Goal: Complete application form

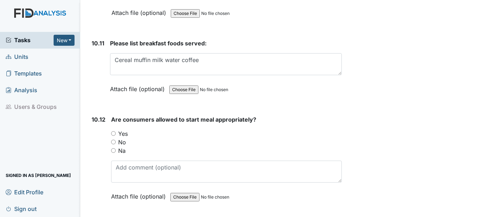
scroll to position [7387, 0]
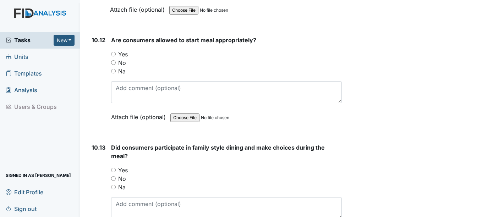
type textarea "Cereal muffin milk water coffee"
click at [114, 56] on input "Yes" at bounding box center [113, 54] width 5 height 5
radio input "true"
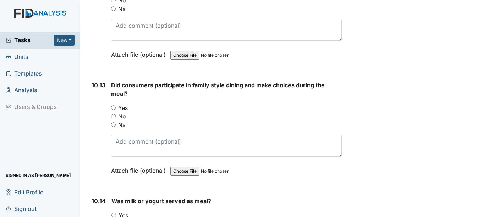
scroll to position [7458, 0]
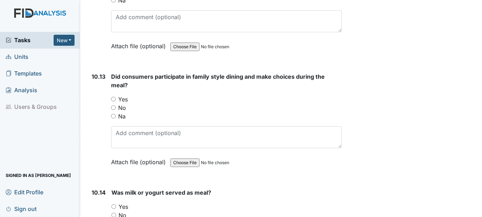
click at [114, 102] on input "Yes" at bounding box center [113, 99] width 5 height 5
radio input "true"
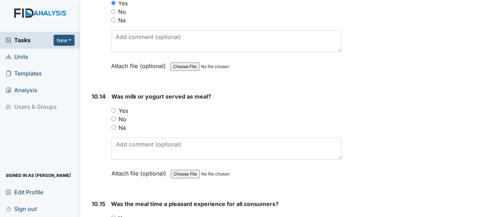
scroll to position [7564, 0]
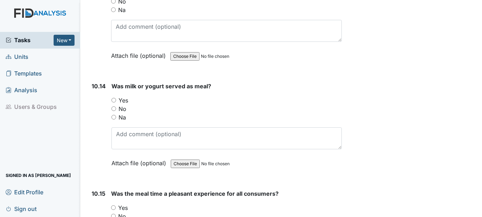
click at [113, 103] on input "Yes" at bounding box center [114, 100] width 5 height 5
radio input "true"
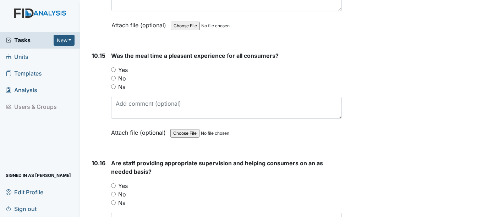
scroll to position [7706, 0]
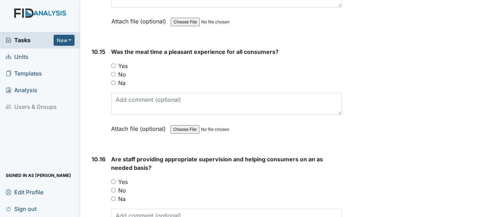
click at [114, 68] on input "Yes" at bounding box center [113, 66] width 5 height 5
radio input "true"
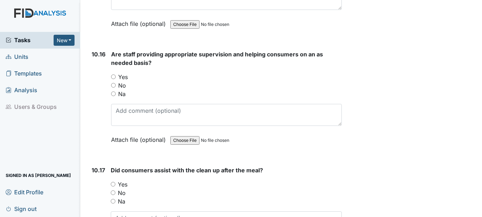
scroll to position [7848, 0]
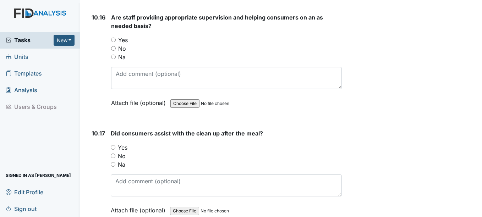
click at [113, 42] on input "Yes" at bounding box center [113, 40] width 5 height 5
radio input "true"
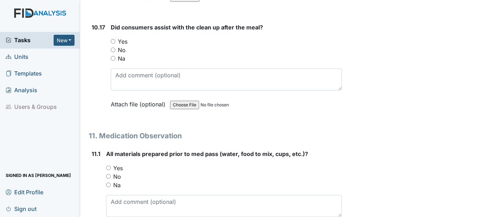
scroll to position [7955, 0]
click at [115, 45] on div "Yes" at bounding box center [226, 41] width 231 height 9
click at [113, 45] on div "Did consumers assist with the clean up after the meal? You must select one of t…" at bounding box center [226, 68] width 231 height 91
click at [115, 43] on input "Yes" at bounding box center [113, 41] width 5 height 5
radio input "true"
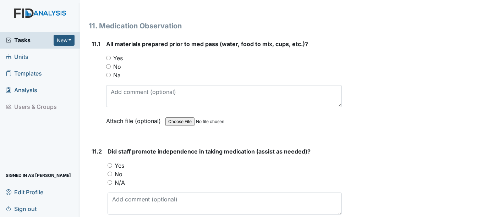
scroll to position [8062, 0]
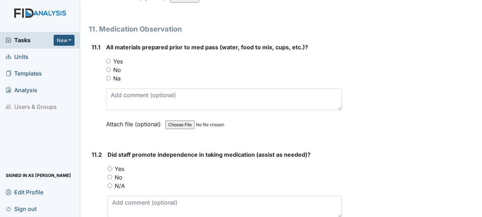
click at [109, 64] on input "Yes" at bounding box center [108, 61] width 5 height 5
radio input "true"
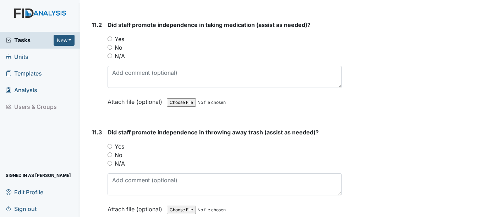
scroll to position [8204, 0]
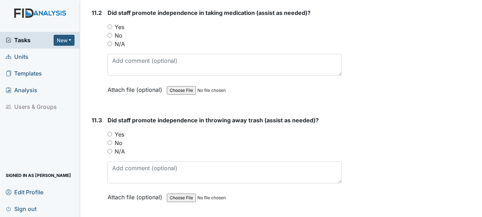
click at [109, 29] on input "Yes" at bounding box center [110, 27] width 5 height 5
radio input "true"
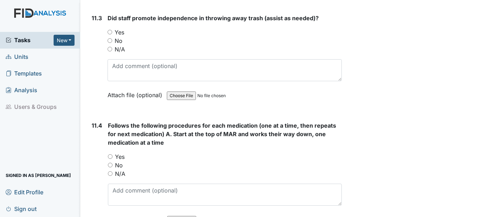
scroll to position [8310, 0]
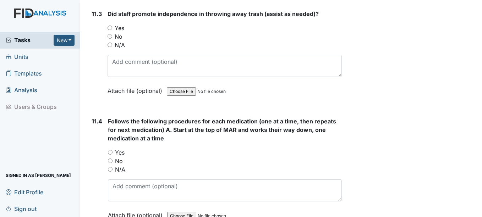
click at [108, 30] on input "Yes" at bounding box center [110, 28] width 5 height 5
radio input "true"
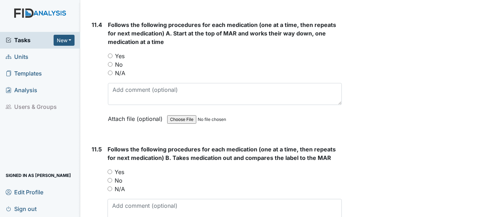
scroll to position [8417, 0]
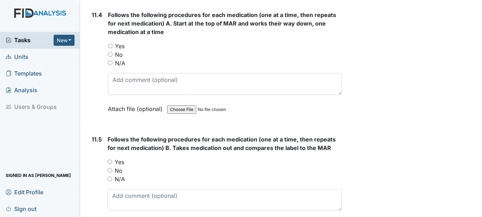
click at [109, 48] on input "Yes" at bounding box center [110, 46] width 5 height 5
radio input "true"
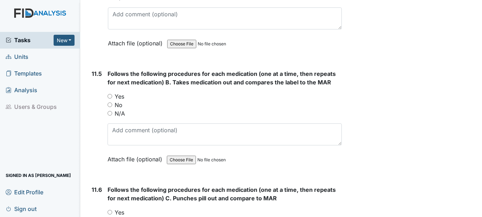
scroll to position [8488, 0]
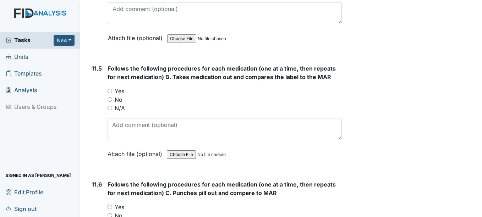
click at [108, 93] on input "Yes" at bounding box center [110, 91] width 5 height 5
radio input "true"
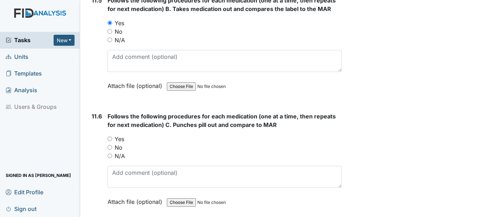
scroll to position [8559, 0]
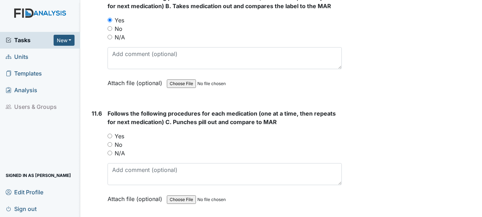
click at [109, 139] on input "Yes" at bounding box center [110, 136] width 5 height 5
radio input "true"
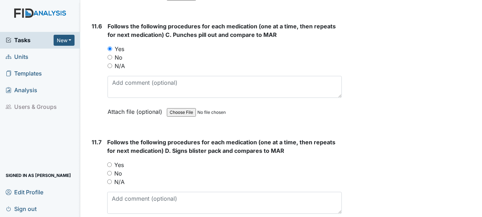
scroll to position [8665, 0]
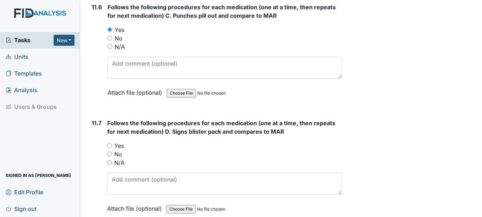
click at [110, 148] on input "Yes" at bounding box center [109, 145] width 5 height 5
radio input "true"
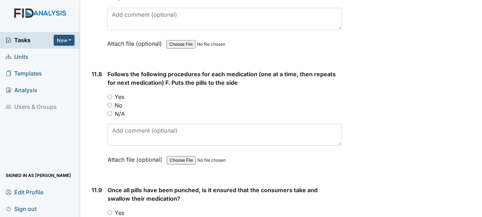
scroll to position [8843, 0]
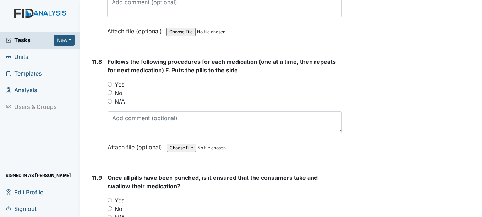
click at [111, 87] on input "Yes" at bounding box center [110, 84] width 5 height 5
radio input "true"
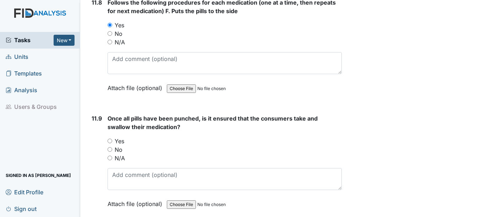
scroll to position [8914, 0]
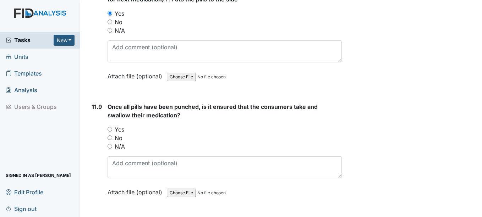
click at [110, 132] on input "Yes" at bounding box center [110, 129] width 5 height 5
radio input "true"
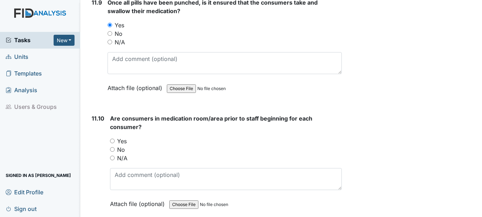
scroll to position [9056, 0]
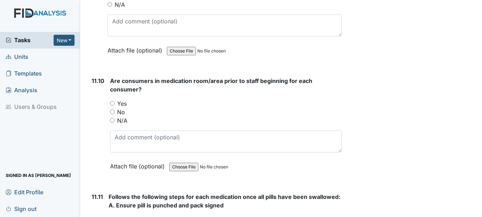
click at [112, 108] on div "Yes" at bounding box center [226, 103] width 232 height 9
click at [112, 106] on input "Yes" at bounding box center [112, 103] width 5 height 5
radio input "true"
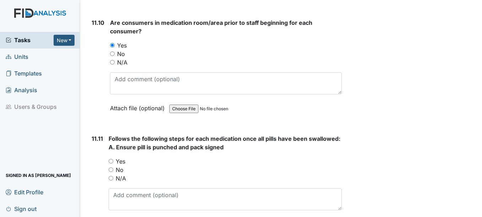
scroll to position [9127, 0]
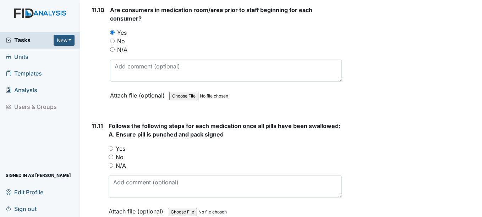
click at [110, 151] on input "Yes" at bounding box center [111, 148] width 5 height 5
radio input "true"
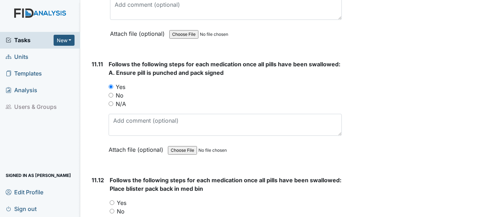
scroll to position [9233, 0]
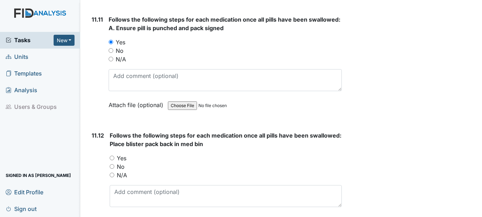
click at [113, 161] on input "Yes" at bounding box center [112, 158] width 5 height 5
radio input "true"
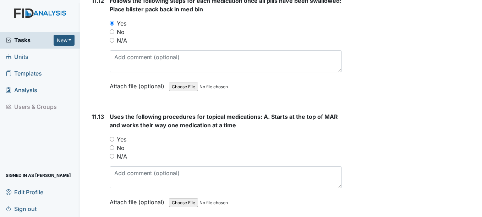
scroll to position [9376, 0]
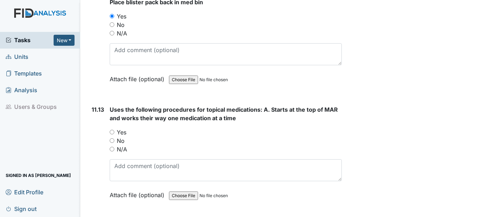
click at [114, 135] on input "Yes" at bounding box center [112, 132] width 5 height 5
radio input "true"
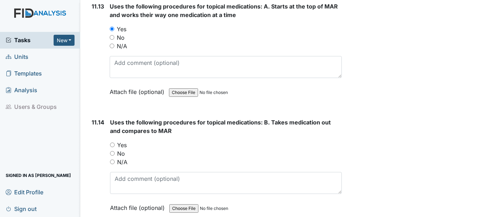
scroll to position [9482, 0]
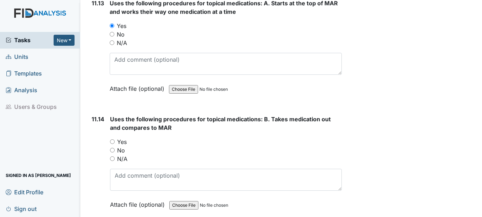
click at [112, 144] on input "Yes" at bounding box center [112, 142] width 5 height 5
radio input "true"
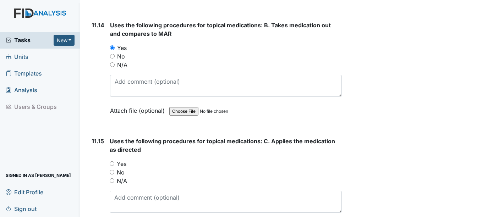
scroll to position [9589, 0]
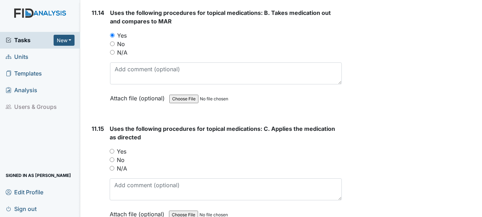
click at [113, 154] on input "Yes" at bounding box center [112, 151] width 5 height 5
radio input "true"
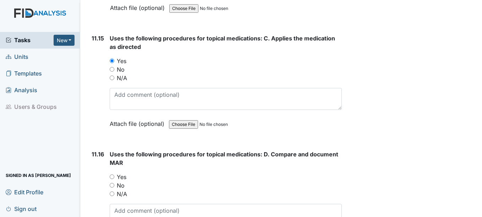
scroll to position [9695, 0]
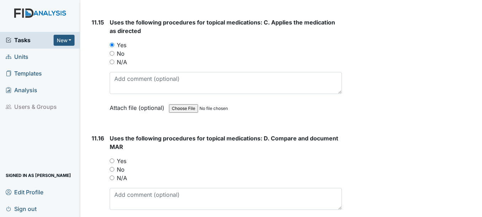
click at [113, 163] on input "Yes" at bounding box center [112, 161] width 5 height 5
radio input "true"
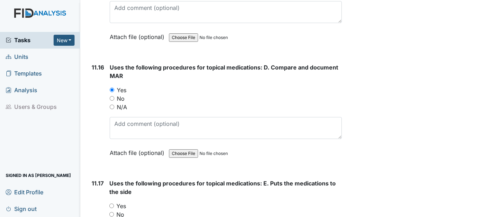
scroll to position [9802, 0]
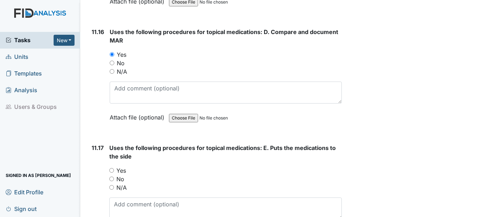
click at [112, 173] on input "Yes" at bounding box center [111, 170] width 5 height 5
radio input "true"
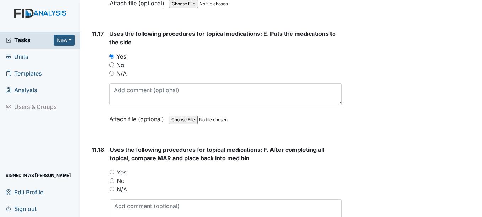
scroll to position [9944, 0]
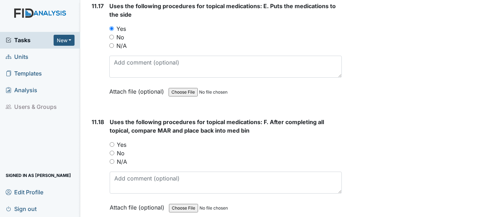
click at [112, 147] on input "Yes" at bounding box center [112, 144] width 5 height 5
radio input "true"
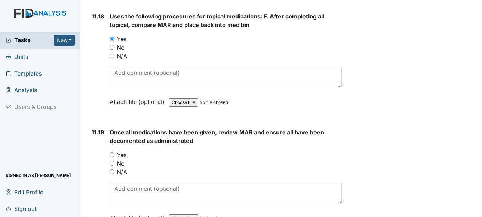
scroll to position [10050, 0]
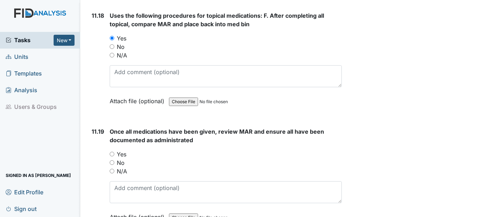
click at [115, 159] on div "Yes" at bounding box center [226, 154] width 232 height 9
click at [111, 157] on input "Yes" at bounding box center [112, 154] width 5 height 5
radio input "true"
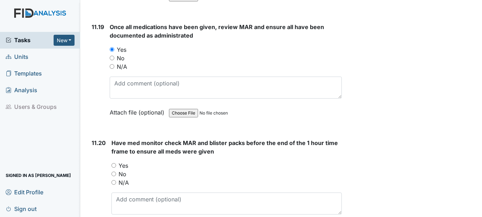
scroll to position [10157, 0]
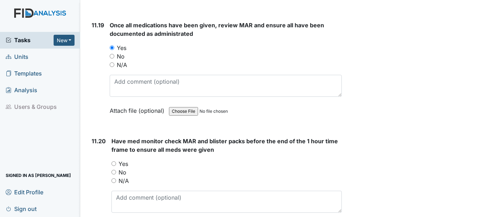
click at [115, 166] on input "Yes" at bounding box center [114, 164] width 5 height 5
radio input "true"
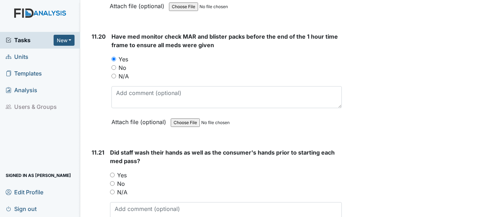
scroll to position [10263, 0]
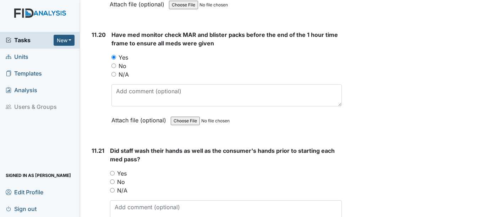
click at [114, 178] on div "Did staff wash their hands as well as the consumer's hands prior to starting ea…" at bounding box center [226, 196] width 232 height 99
click at [114, 176] on input "Yes" at bounding box center [112, 173] width 5 height 5
radio input "true"
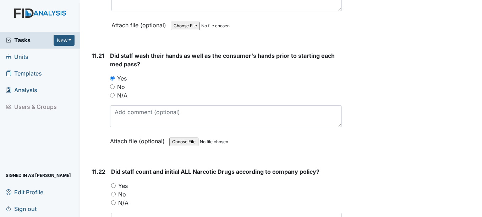
scroll to position [10370, 0]
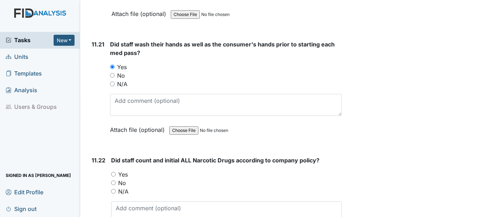
click at [114, 177] on input "Yes" at bounding box center [113, 174] width 5 height 5
radio input "true"
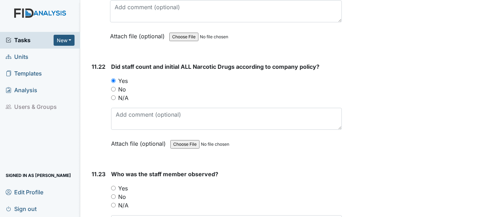
scroll to position [10476, 0]
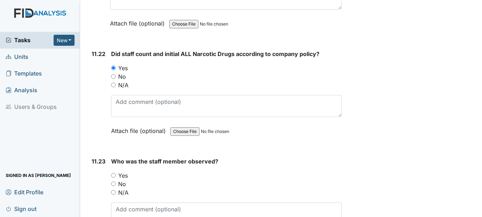
click at [114, 178] on input "Yes" at bounding box center [113, 175] width 5 height 5
radio input "true"
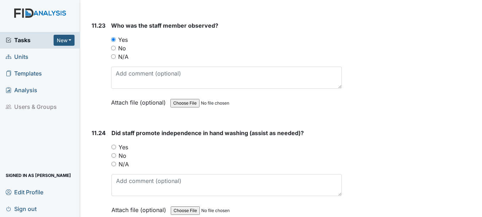
scroll to position [10618, 0]
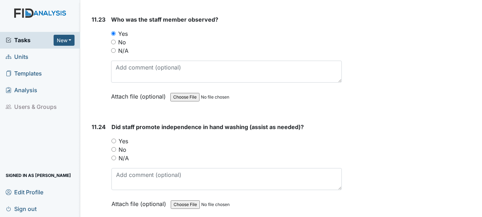
click at [114, 143] on input "Yes" at bounding box center [114, 141] width 5 height 5
radio input "true"
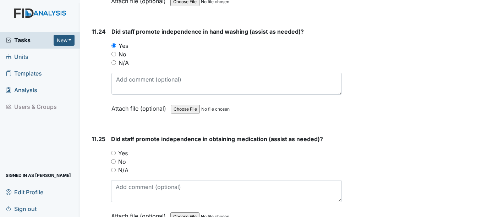
scroll to position [10725, 0]
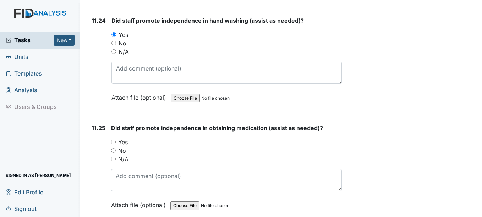
click at [114, 145] on input "Yes" at bounding box center [113, 142] width 5 height 5
radio input "true"
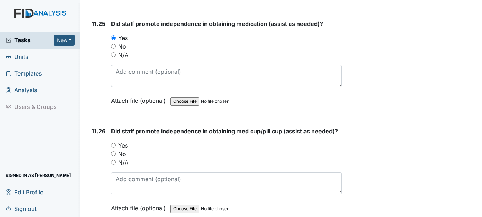
scroll to position [10832, 0]
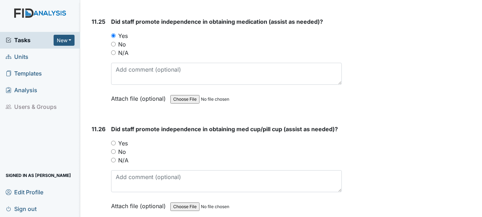
click at [114, 146] on input "Yes" at bounding box center [113, 143] width 5 height 5
radio input "true"
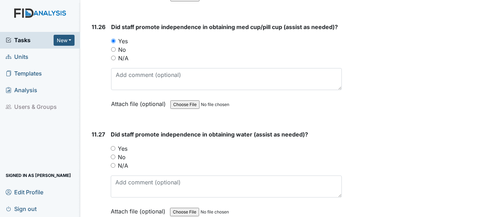
scroll to position [10938, 0]
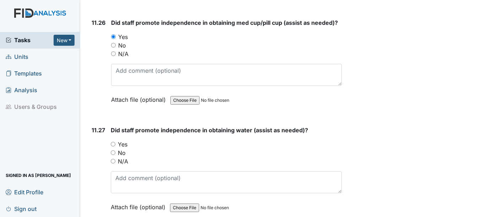
click at [112, 147] on input "Yes" at bounding box center [113, 144] width 5 height 5
radio input "true"
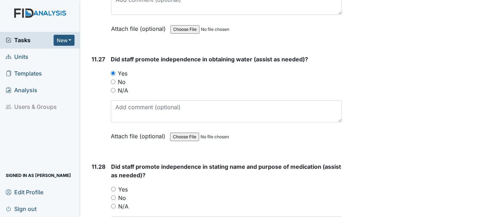
scroll to position [11045, 0]
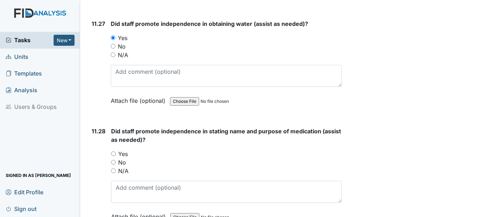
click at [114, 156] on input "Yes" at bounding box center [113, 154] width 5 height 5
radio input "true"
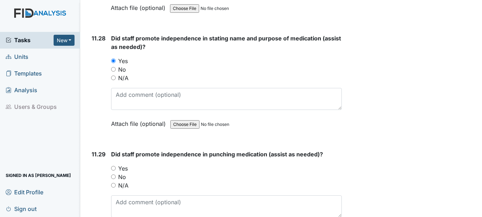
scroll to position [11151, 0]
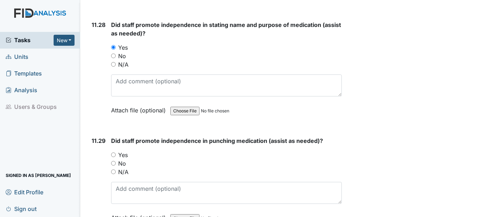
click at [114, 157] on input "Yes" at bounding box center [113, 155] width 5 height 5
radio input "true"
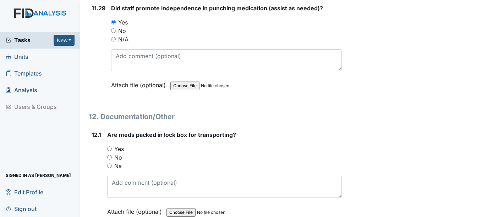
scroll to position [11293, 0]
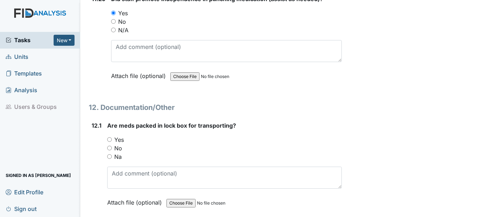
click at [108, 142] on input "Yes" at bounding box center [109, 139] width 5 height 5
radio input "true"
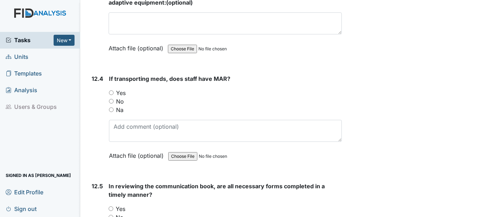
scroll to position [11613, 0]
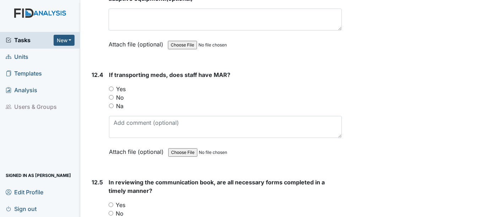
click at [112, 91] on input "Yes" at bounding box center [111, 89] width 5 height 5
radio input "true"
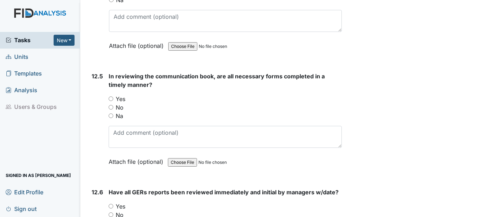
scroll to position [11719, 0]
click at [112, 101] on input "Yes" at bounding box center [111, 98] width 5 height 5
radio input "true"
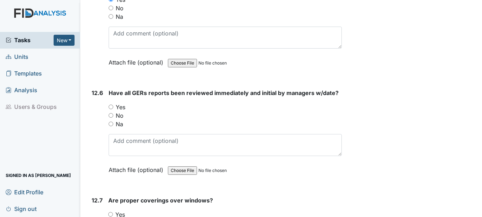
scroll to position [11826, 0]
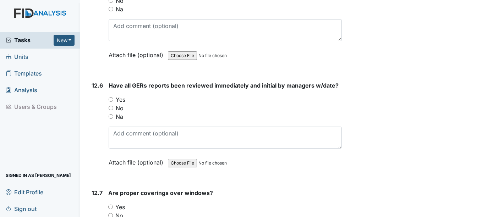
click at [112, 102] on input "Yes" at bounding box center [111, 99] width 5 height 5
radio input "true"
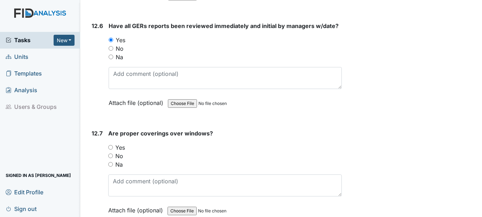
scroll to position [11932, 0]
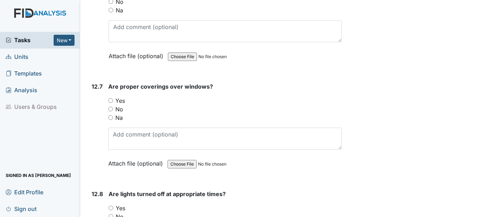
click at [107, 107] on div "12.7 Are proper coverings over windows? You must select one of the below option…" at bounding box center [215, 130] width 253 height 96
click at [110, 103] on input "Yes" at bounding box center [110, 100] width 5 height 5
radio input "true"
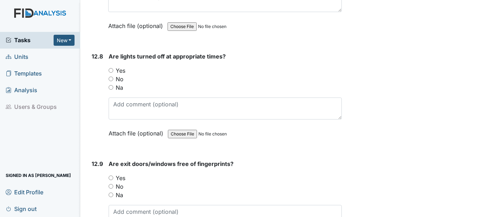
scroll to position [12075, 0]
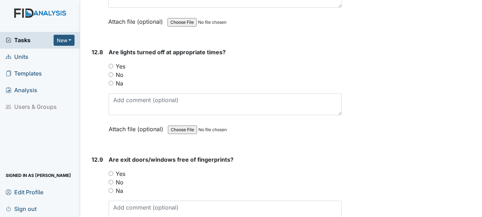
click at [113, 69] on input "Yes" at bounding box center [111, 66] width 5 height 5
radio input "true"
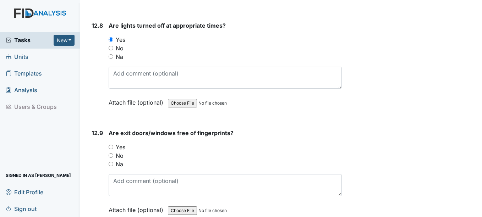
scroll to position [12181, 0]
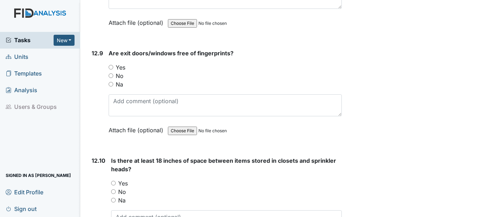
click at [113, 70] on input "Yes" at bounding box center [111, 67] width 5 height 5
radio input "true"
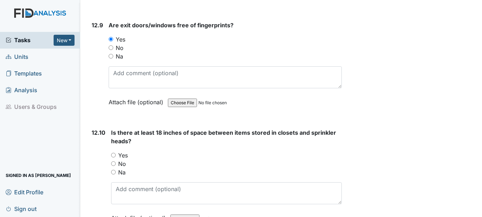
scroll to position [12252, 0]
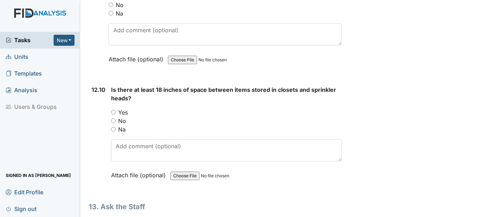
click at [112, 115] on input "Yes" at bounding box center [113, 112] width 5 height 5
radio input "true"
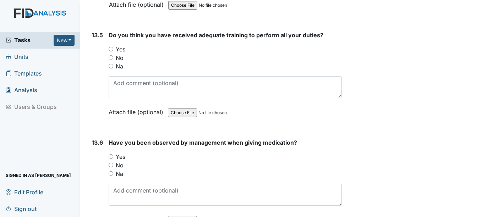
scroll to position [12749, 0]
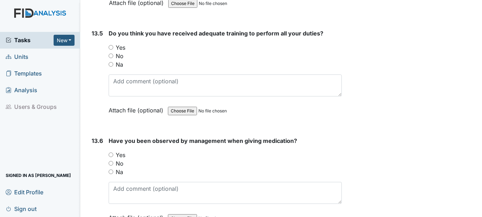
click at [109, 50] on input "Yes" at bounding box center [111, 47] width 5 height 5
radio input "true"
click at [110, 157] on input "Yes" at bounding box center [111, 155] width 5 height 5
radio input "true"
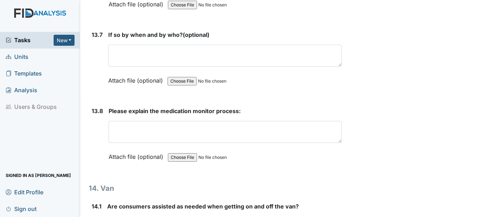
scroll to position [12962, 0]
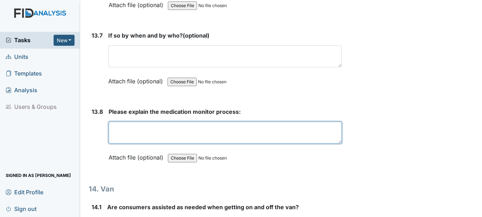
click at [150, 142] on textarea at bounding box center [225, 133] width 233 height 22
click at [150, 138] on textarea at bounding box center [225, 133] width 233 height 22
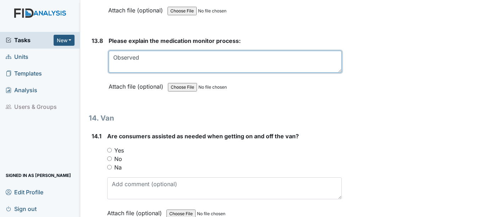
scroll to position [13069, 0]
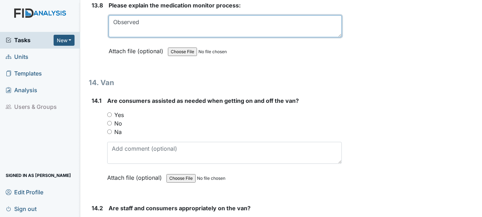
type textarea "Observed"
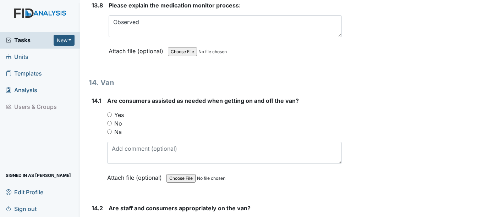
click at [109, 117] on input "Yes" at bounding box center [109, 115] width 5 height 5
radio input "true"
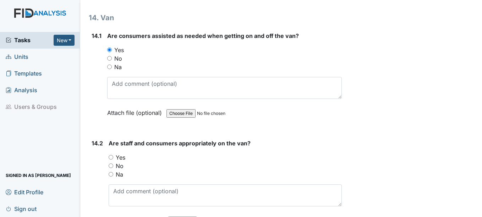
scroll to position [13140, 0]
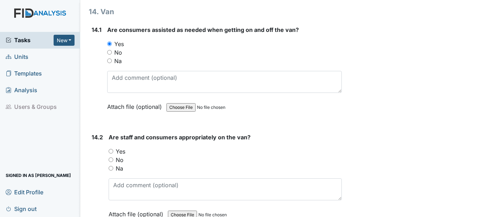
click at [110, 154] on input "Yes" at bounding box center [111, 151] width 5 height 5
radio input "true"
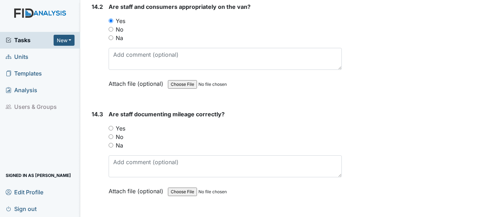
scroll to position [13282, 0]
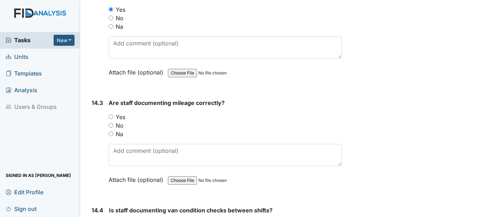
click at [107, 126] on div "14.3 Are staff documenting mileage correctly? You must select one of the below …" at bounding box center [215, 147] width 253 height 96
click at [112, 119] on input "Yes" at bounding box center [111, 117] width 5 height 5
radio input "true"
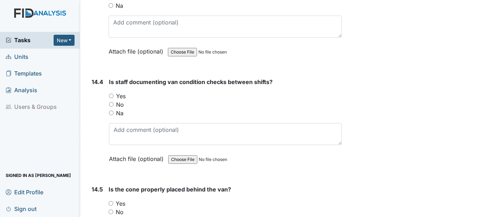
scroll to position [13424, 0]
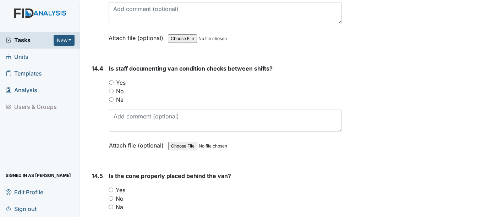
click at [115, 87] on div "Yes" at bounding box center [225, 82] width 233 height 9
click at [113, 85] on input "Yes" at bounding box center [111, 82] width 5 height 5
radio input "true"
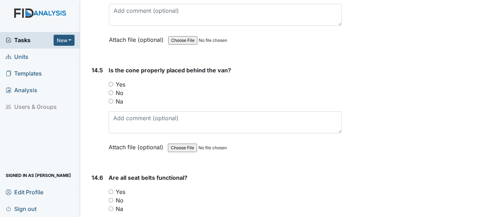
scroll to position [13531, 0]
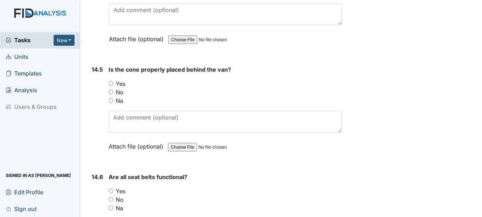
click at [114, 88] on div "Yes" at bounding box center [225, 84] width 233 height 9
click at [113, 86] on input "Yes" at bounding box center [111, 83] width 5 height 5
radio input "true"
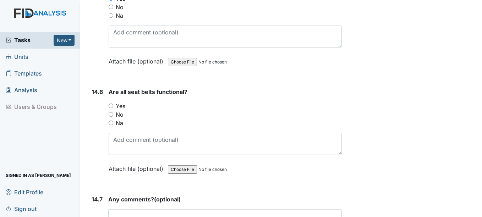
scroll to position [13637, 0]
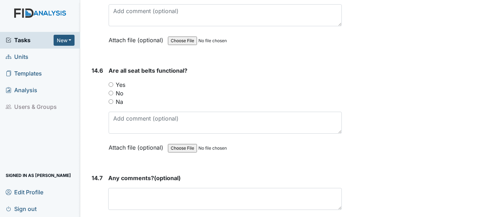
click at [113, 87] on input "Yes" at bounding box center [111, 84] width 5 height 5
radio input "true"
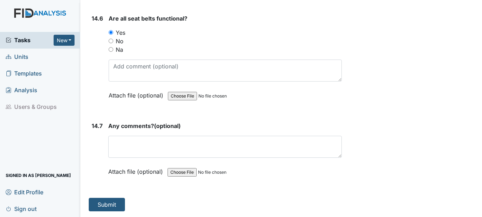
scroll to position [13698, 0]
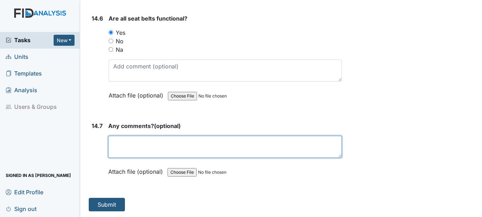
click at [160, 144] on textarea at bounding box center [224, 147] width 233 height 22
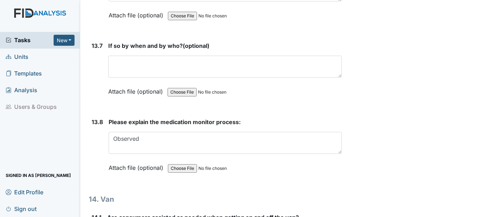
scroll to position [12917, 0]
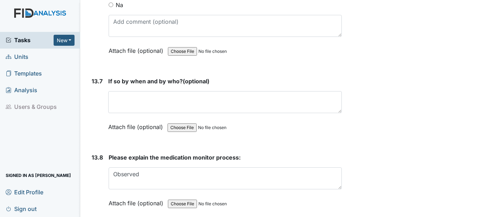
type textarea "No"
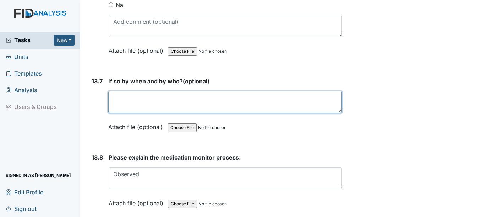
click at [166, 113] on textarea at bounding box center [224, 102] width 233 height 22
type textarea "n"
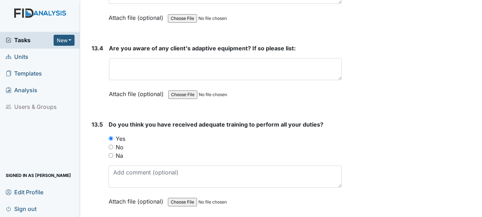
scroll to position [12632, 0]
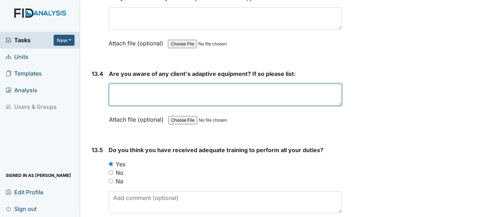
click at [277, 94] on textarea at bounding box center [225, 95] width 233 height 22
click at [118, 97] on textarea "Walker" at bounding box center [225, 95] width 233 height 22
click at [115, 101] on textarea "Walker" at bounding box center [225, 95] width 233 height 22
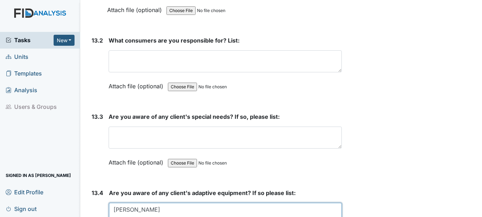
scroll to position [12490, 0]
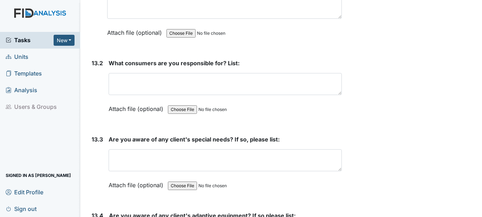
type textarea "SM Walker"
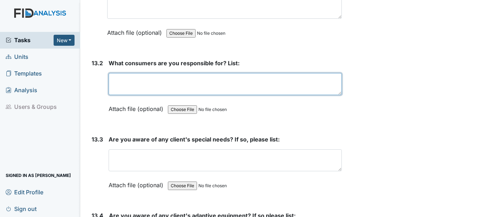
click at [212, 89] on textarea at bounding box center [225, 84] width 233 height 22
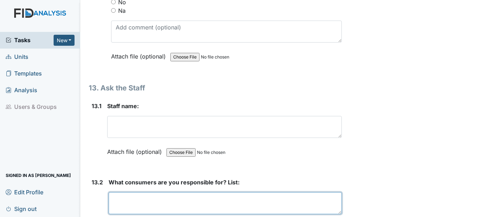
scroll to position [12384, 0]
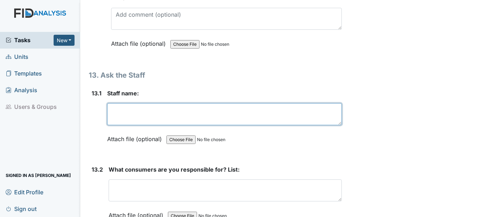
click at [198, 125] on textarea at bounding box center [224, 114] width 234 height 22
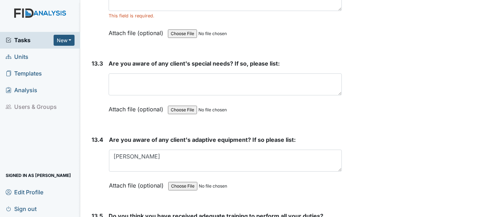
scroll to position [12561, 0]
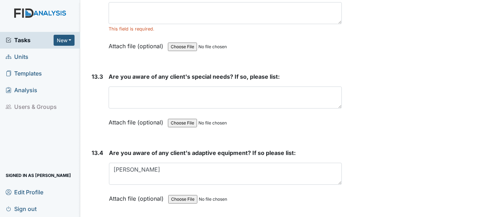
type textarea "TJ"
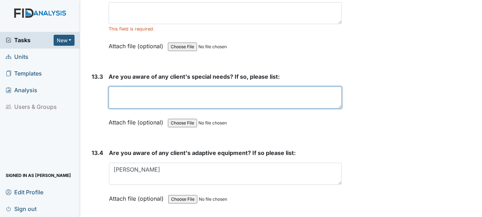
click at [235, 104] on textarea at bounding box center [225, 98] width 233 height 22
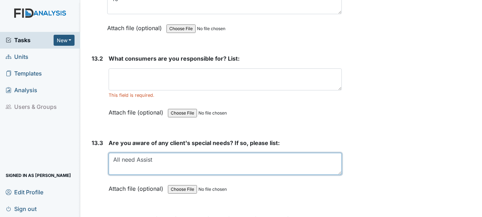
scroll to position [12490, 0]
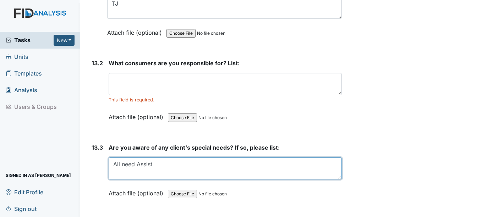
type textarea "All need Assist"
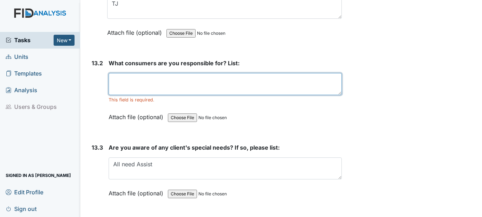
click at [159, 93] on textarea at bounding box center [225, 84] width 233 height 22
click at [143, 89] on textarea "B" at bounding box center [225, 84] width 233 height 22
type textarea "F"
click at [135, 37] on label "Attach file (optional)" at bounding box center [136, 31] width 58 height 12
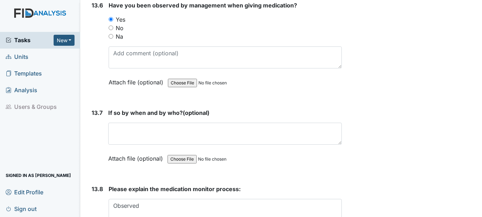
scroll to position [12881, 0]
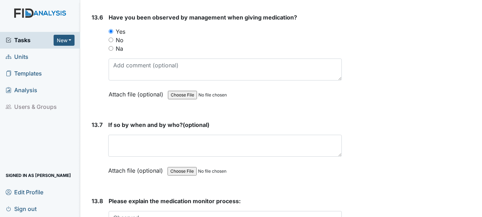
type textarea "BC,JF,SM"
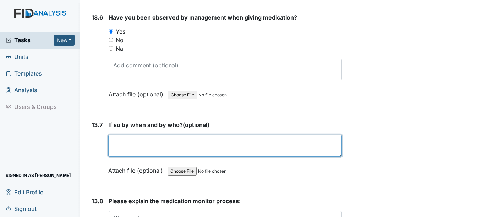
drag, startPoint x: 157, startPoint y: 156, endPoint x: 163, endPoint y: 160, distance: 7.2
click at [163, 157] on textarea at bounding box center [224, 146] width 233 height 22
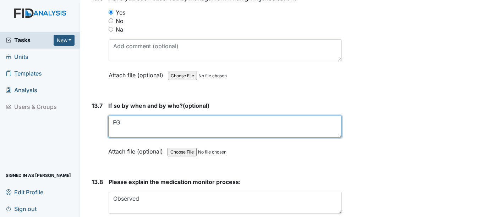
scroll to position [12917, 0]
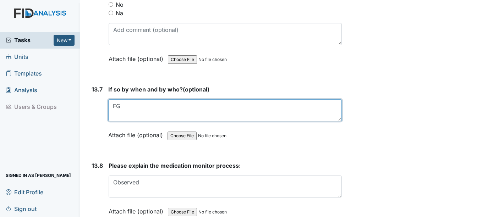
click at [116, 116] on textarea "FG" at bounding box center [224, 110] width 233 height 22
click at [112, 119] on textarea "FG" at bounding box center [224, 110] width 233 height 22
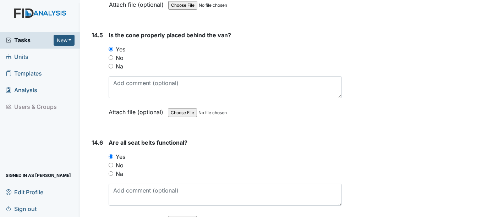
scroll to position [13706, 0]
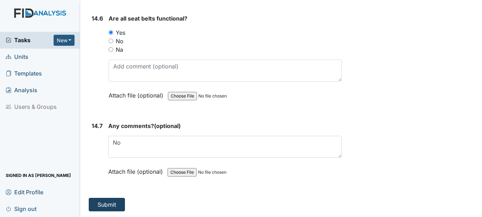
type textarea "Aug FG"
click at [105, 201] on button "Submit" at bounding box center [107, 204] width 36 height 13
click at [118, 204] on button "Submit" at bounding box center [107, 204] width 36 height 13
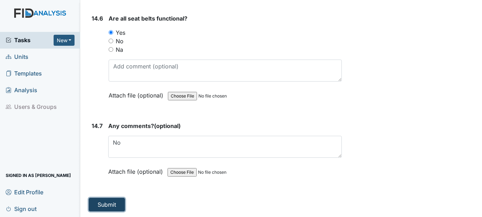
click at [119, 204] on button "Submit" at bounding box center [107, 204] width 36 height 13
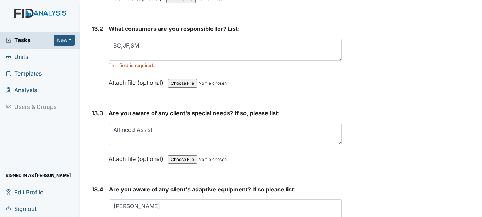
scroll to position [12471, 0]
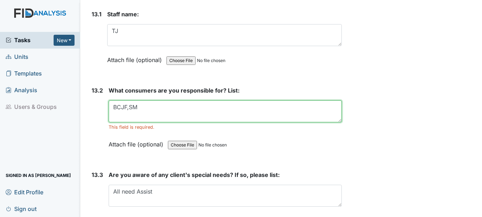
type textarea "BC,JF,SM"
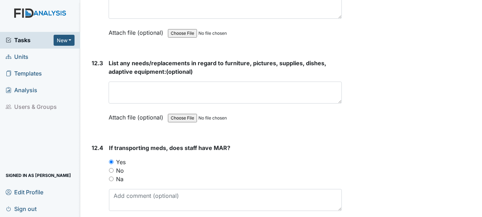
scroll to position [11512, 0]
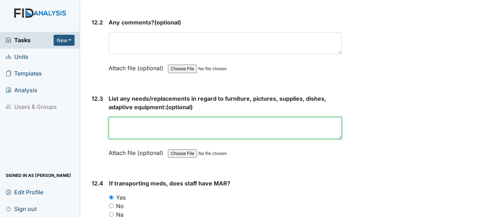
click at [160, 139] on textarea at bounding box center [225, 128] width 233 height 22
type textarea "none"
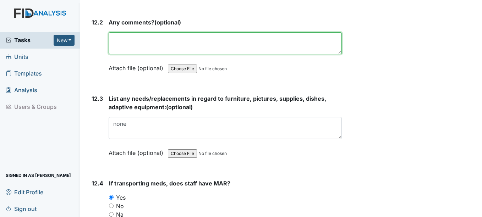
click at [181, 50] on textarea at bounding box center [225, 43] width 233 height 22
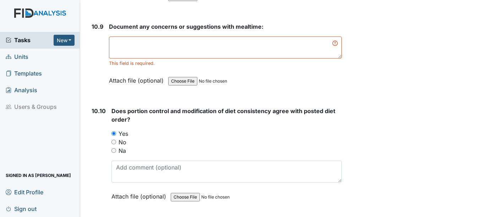
scroll to position [7144, 0]
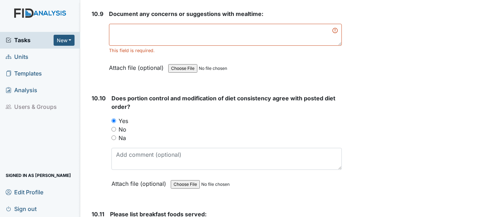
type textarea "no"
click at [179, 46] on textarea at bounding box center [225, 35] width 233 height 22
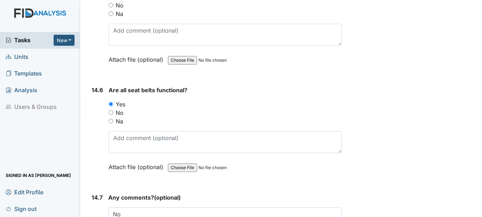
scroll to position [13706, 0]
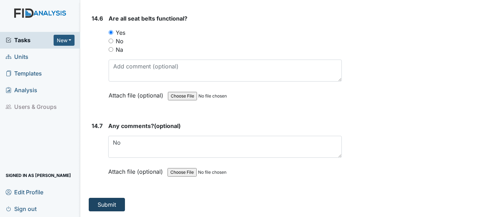
type textarea "none"
click at [109, 202] on button "Submit" at bounding box center [107, 204] width 36 height 13
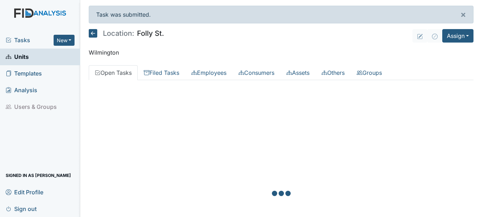
click at [110, 204] on div at bounding box center [281, 194] width 385 height 217
